Goal: Task Accomplishment & Management: Use online tool/utility

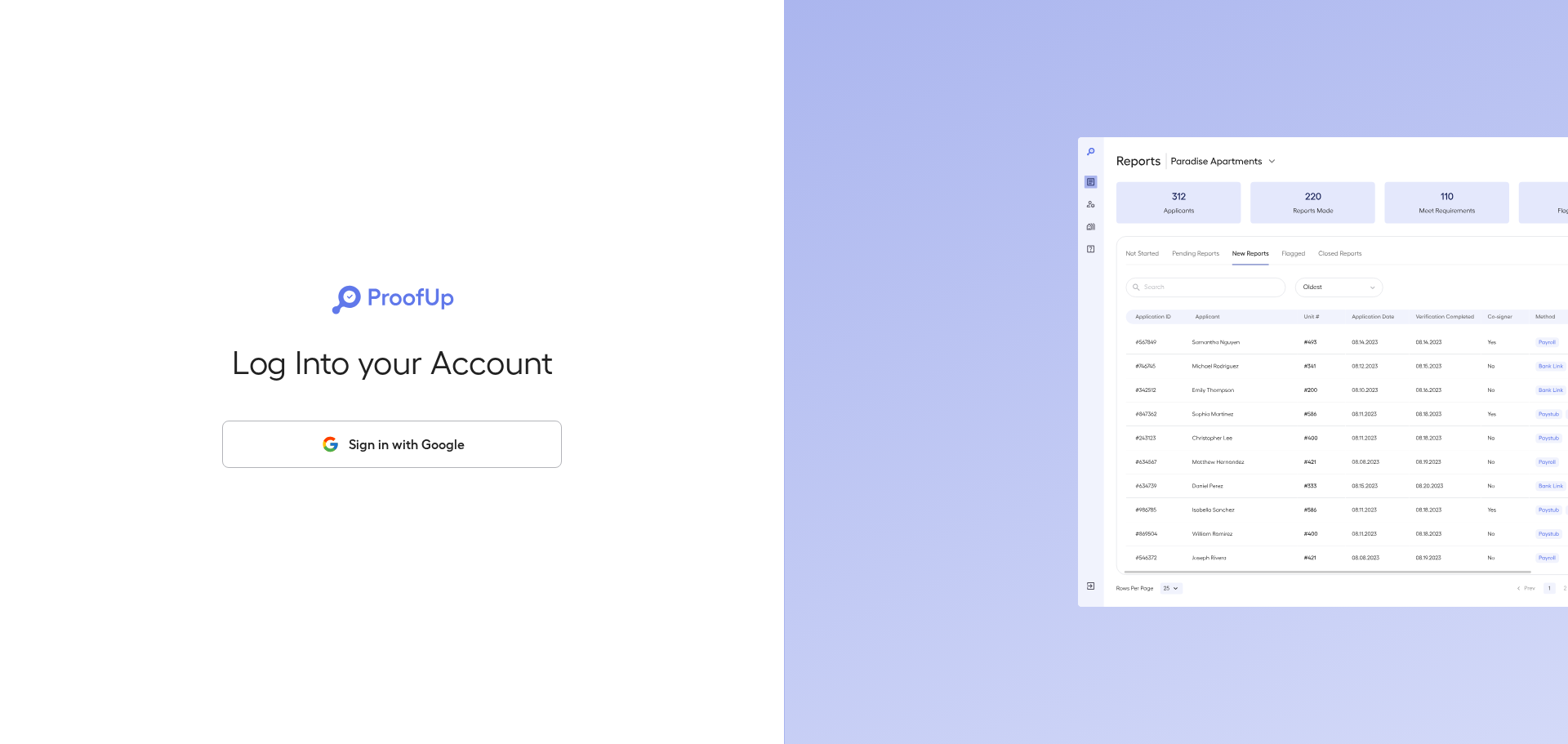
click at [353, 444] on button "Sign in with Google" at bounding box center [392, 445] width 340 height 47
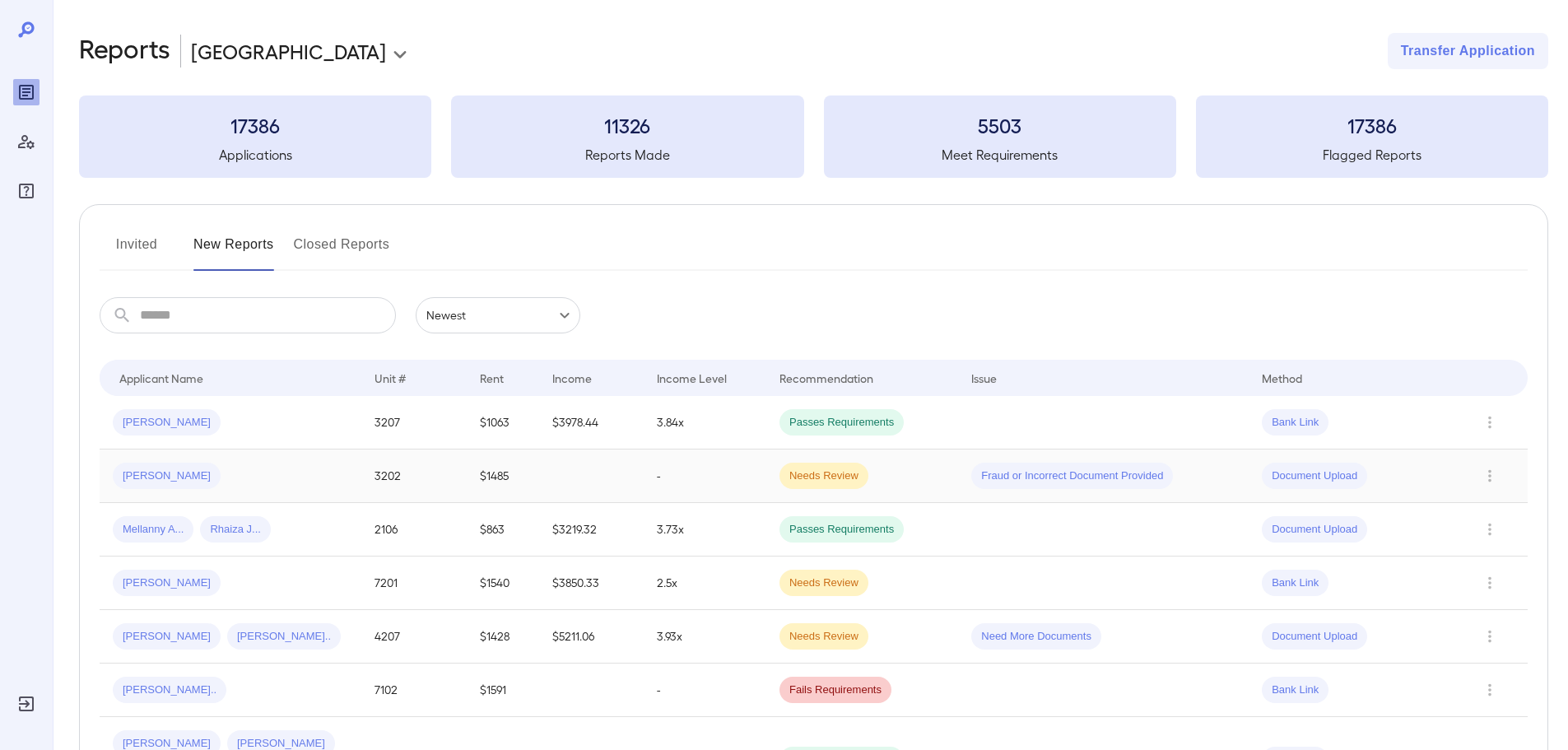
click at [204, 469] on div "[PERSON_NAME]" at bounding box center [229, 476] width 235 height 27
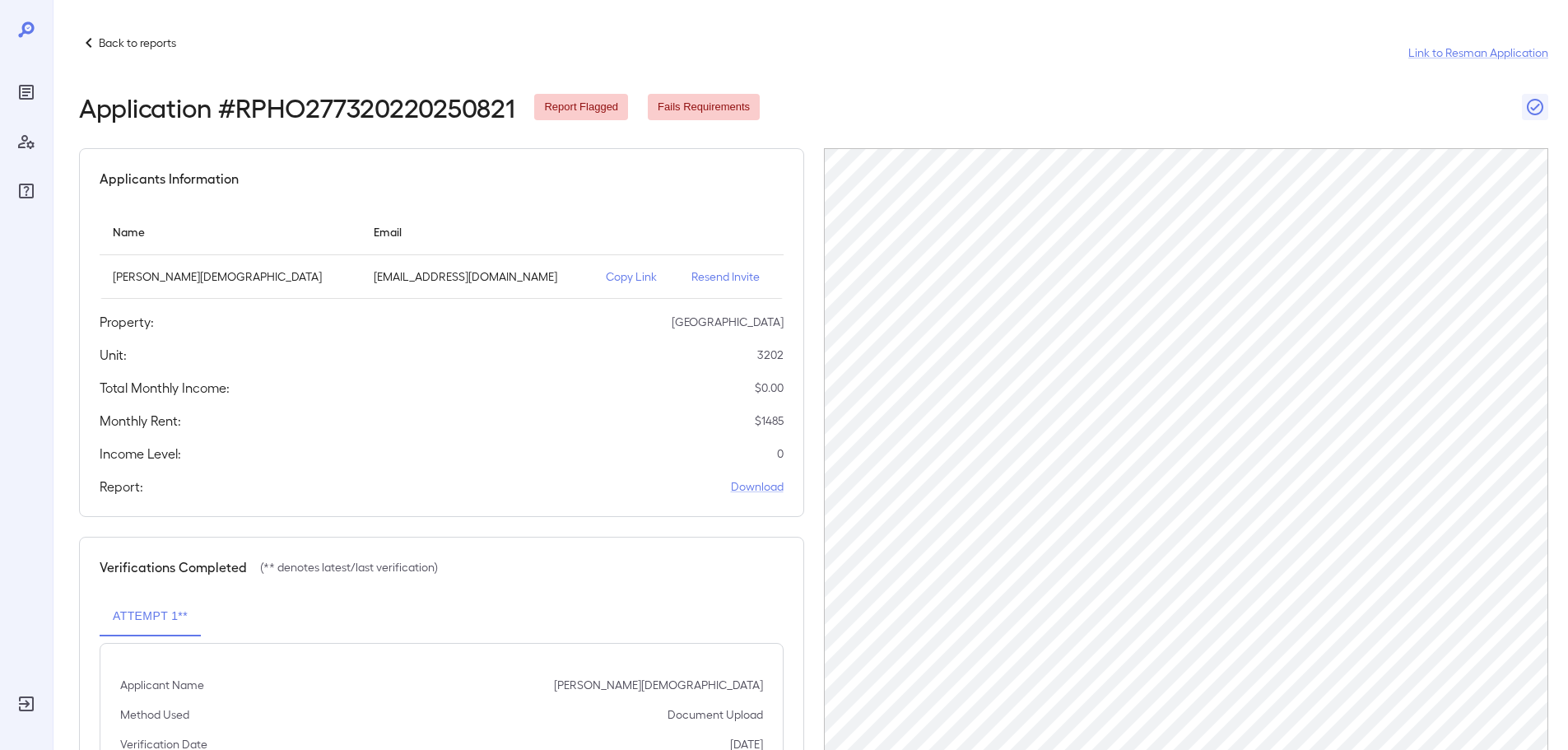
click at [691, 281] on p "Resend Invite" at bounding box center [731, 277] width 79 height 16
click at [111, 44] on p "Back to reports" at bounding box center [137, 43] width 78 height 16
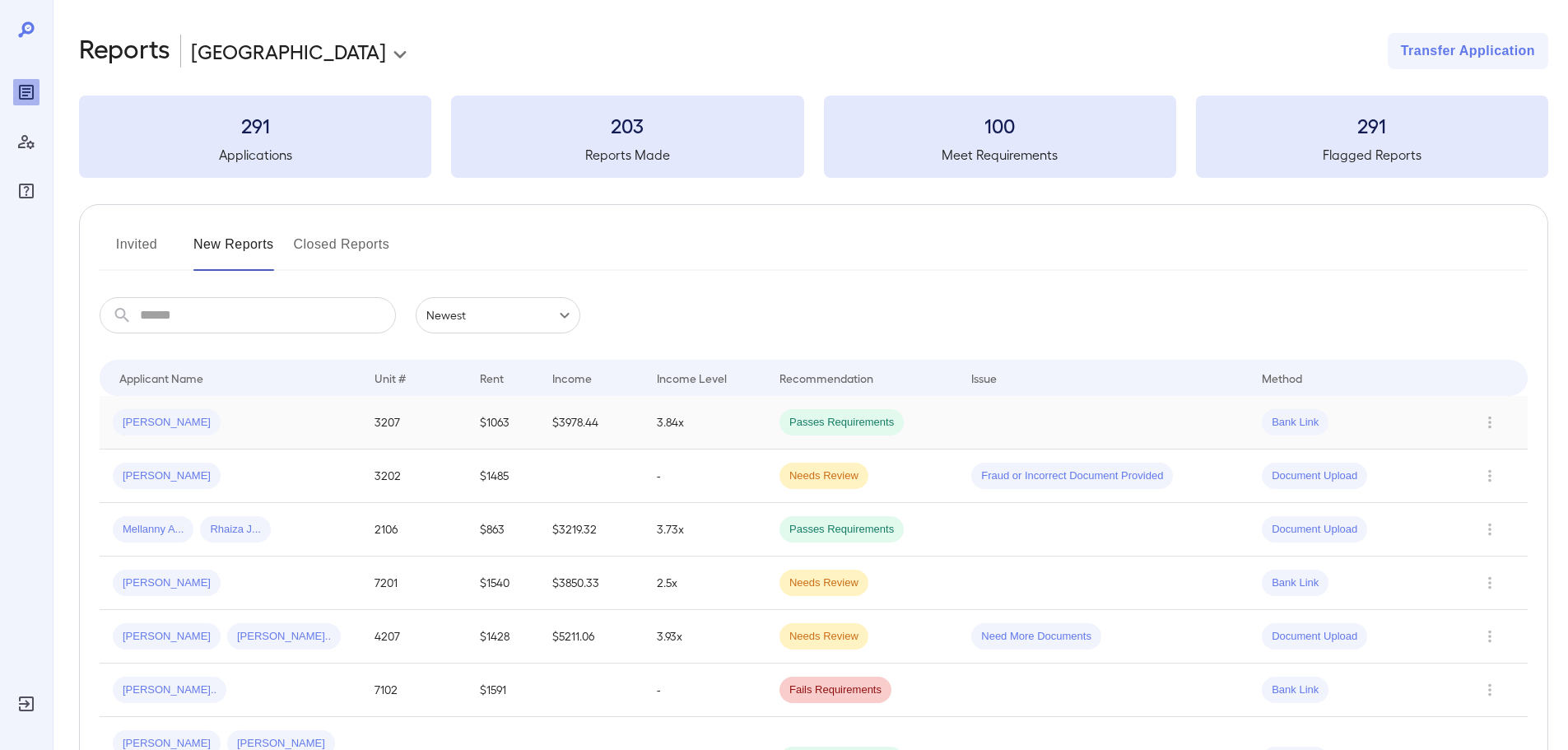
click at [201, 420] on div "[PERSON_NAME]" at bounding box center [229, 422] width 235 height 27
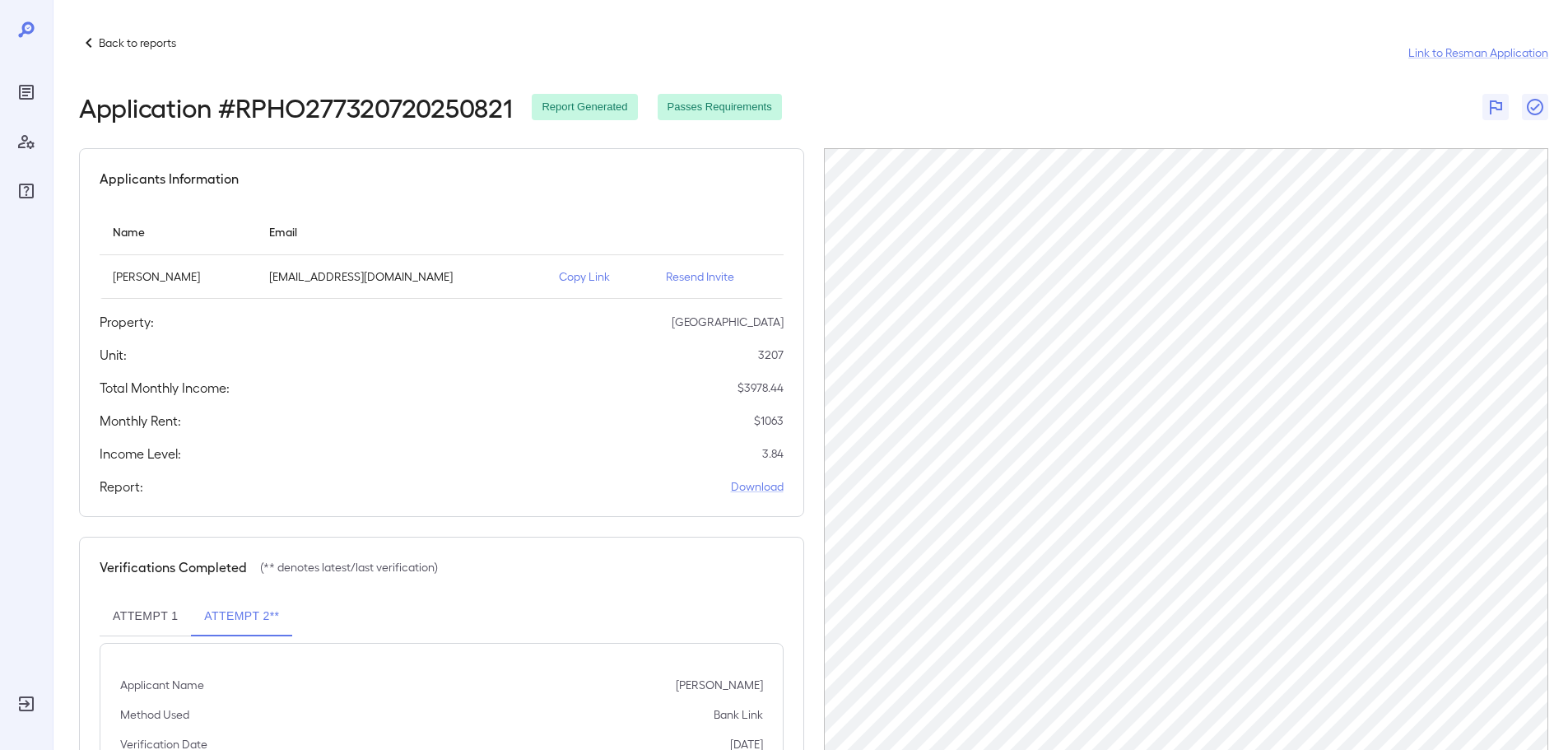
click at [88, 45] on icon at bounding box center [89, 42] width 5 height 10
